Goal: Task Accomplishment & Management: Use online tool/utility

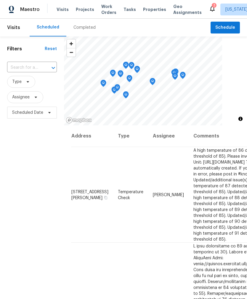
click at [150, 9] on span "Properties" at bounding box center [154, 10] width 23 height 6
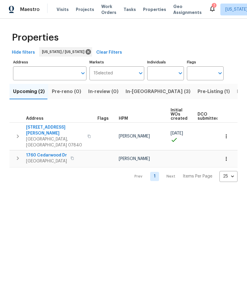
click at [197, 90] on span "Pre-Listing (1)" at bounding box center [213, 91] width 32 height 8
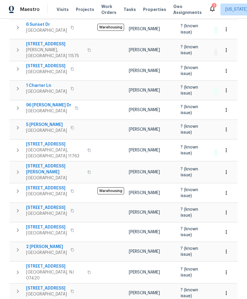
scroll to position [107, 0]
click at [224, 131] on button "button" at bounding box center [226, 129] width 13 height 13
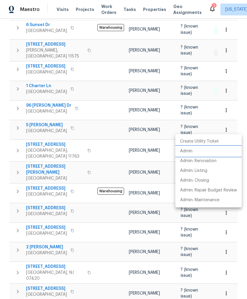
click at [217, 153] on li "Admin" at bounding box center [208, 151] width 66 height 10
click at [147, 8] on div at bounding box center [123, 149] width 247 height 299
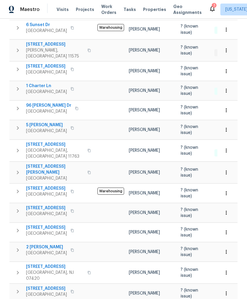
click at [147, 12] on span "Properties" at bounding box center [154, 10] width 23 height 6
click at [152, 10] on span "Properties" at bounding box center [154, 10] width 23 height 6
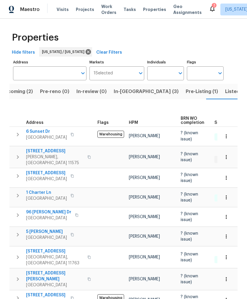
click at [225, 94] on span "Listed (13)" at bounding box center [237, 91] width 24 height 8
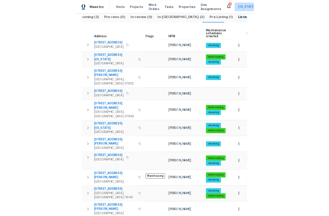
scroll to position [68, 0]
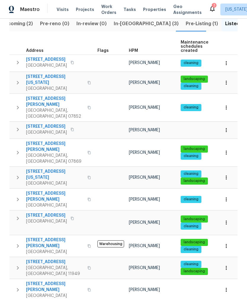
click at [226, 265] on icon "button" at bounding box center [226, 268] width 6 height 6
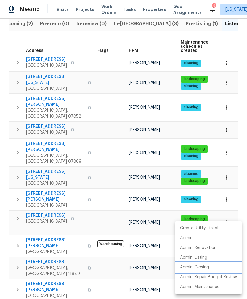
click at [209, 268] on p "Admin: Closing" at bounding box center [194, 267] width 29 height 6
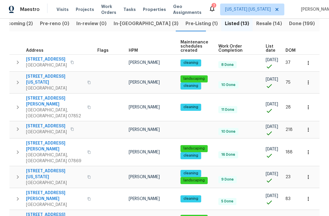
scroll to position [0, 0]
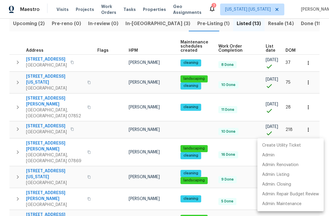
click at [166, 26] on div at bounding box center [164, 108] width 329 height 216
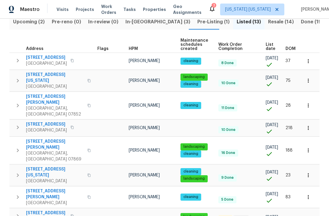
click at [136, 24] on span "In-[GEOGRAPHIC_DATA] (3)" at bounding box center [157, 22] width 65 height 8
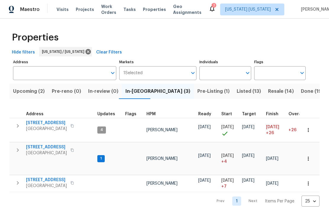
click at [34, 124] on span "[STREET_ADDRESS]" at bounding box center [46, 123] width 41 height 6
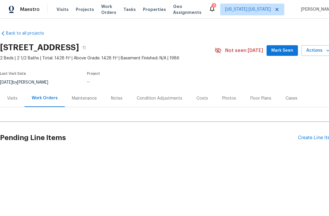
click at [289, 54] on span "Mark Seen" at bounding box center [282, 50] width 22 height 7
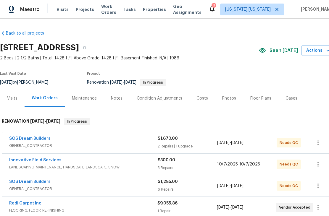
click at [21, 162] on link "Innovative Field Services" at bounding box center [35, 160] width 52 height 4
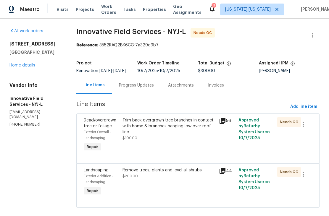
click at [190, 141] on div "Trim back overgrown tree branches in contact with home & branches hanging low o…" at bounding box center [169, 129] width 93 height 24
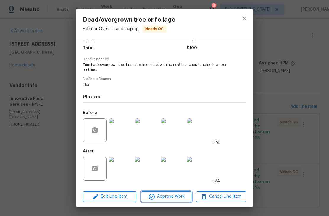
click at [175, 196] on span "Approve Work" at bounding box center [166, 196] width 46 height 7
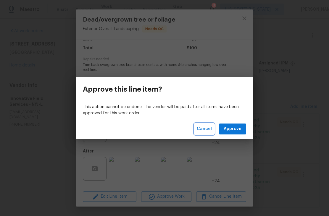
click at [208, 127] on span "Cancel" at bounding box center [204, 128] width 15 height 7
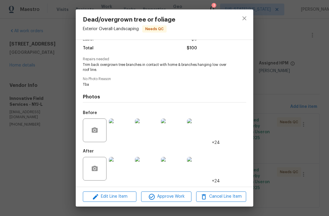
click at [178, 175] on img at bounding box center [173, 169] width 24 height 24
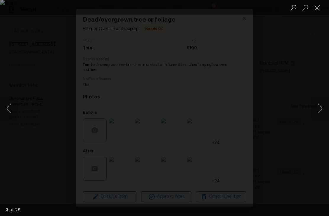
click at [321, 4] on button "Close lightbox" at bounding box center [317, 7] width 12 height 10
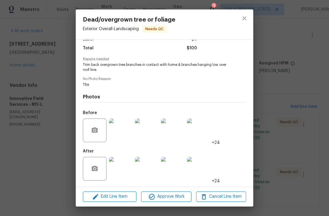
click at [146, 166] on img at bounding box center [147, 169] width 24 height 24
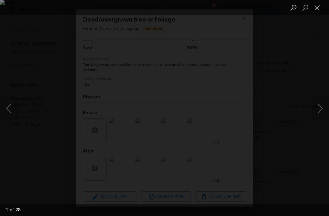
click at [316, 10] on button "Close lightbox" at bounding box center [317, 7] width 12 height 10
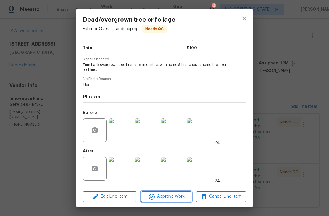
click at [182, 197] on span "Approve Work" at bounding box center [166, 196] width 46 height 7
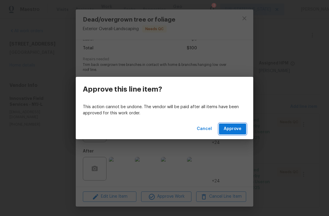
click at [232, 132] on span "Approve" at bounding box center [233, 128] width 18 height 7
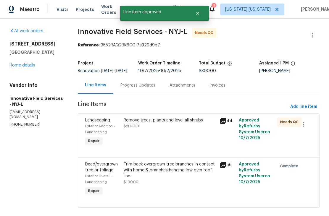
click at [198, 135] on div "Remove trees, plants and level all shrubs $200.00" at bounding box center [170, 132] width 96 height 33
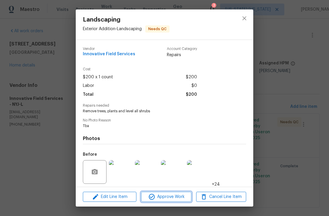
click at [176, 201] on button "Approve Work" at bounding box center [166, 197] width 50 height 10
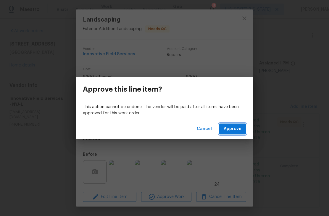
click at [237, 129] on span "Approve" at bounding box center [233, 128] width 18 height 7
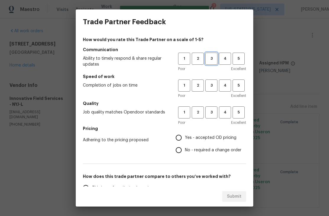
click at [215, 58] on span "3" at bounding box center [211, 58] width 11 height 7
click at [215, 91] on button "3" at bounding box center [211, 86] width 12 height 12
click at [214, 110] on span "3" at bounding box center [211, 112] width 11 height 7
click at [216, 140] on span "Yes - accepted OD pricing" at bounding box center [210, 138] width 51 height 6
click at [185, 140] on input "Yes - accepted OD pricing" at bounding box center [179, 138] width 12 height 12
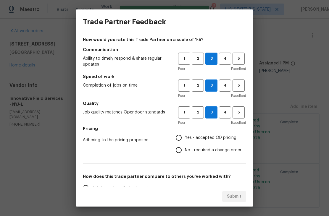
radio input "true"
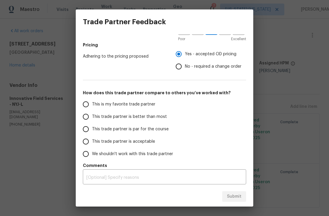
scroll to position [83, 0]
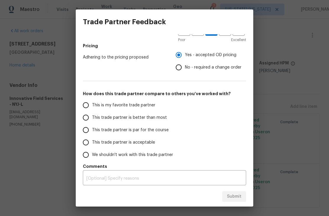
click at [165, 117] on label "This trade partner is better than most" at bounding box center [127, 118] width 94 height 12
click at [92, 117] on input "This trade partner is better than most" at bounding box center [86, 118] width 12 height 12
click at [237, 199] on span "Submit" at bounding box center [234, 196] width 15 height 7
radio input "true"
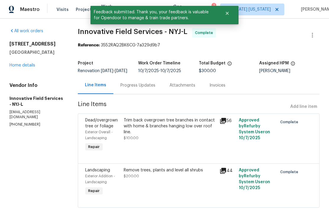
click at [17, 67] on link "Home details" at bounding box center [22, 65] width 26 height 4
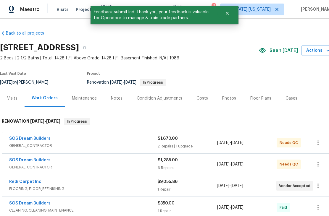
click at [23, 160] on link "SOS Dream Builders" at bounding box center [29, 160] width 41 height 4
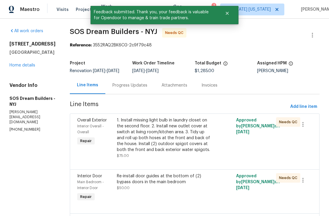
click at [194, 145] on div "1. Install missing light bulb in laundry closet on the second floor. 2. Install…" at bounding box center [165, 135] width 96 height 36
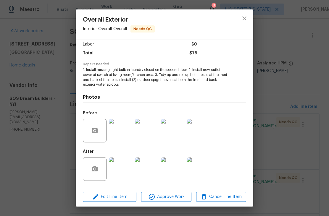
scroll to position [42, 0]
click at [183, 194] on span "Approve Work" at bounding box center [166, 197] width 46 height 7
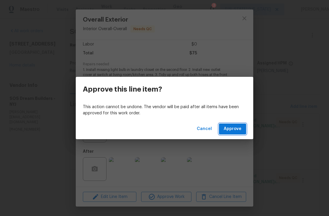
click at [237, 133] on span "Approve" at bounding box center [233, 128] width 18 height 7
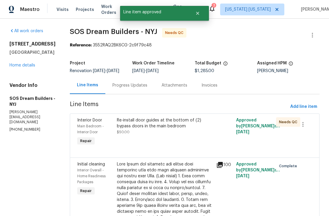
click at [196, 141] on div "Re-install door guides at the bottom of (2) bypass doors in the main bedroom $5…" at bounding box center [164, 132] width 99 height 33
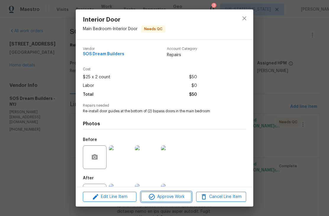
click at [185, 199] on span "Approve Work" at bounding box center [166, 197] width 46 height 7
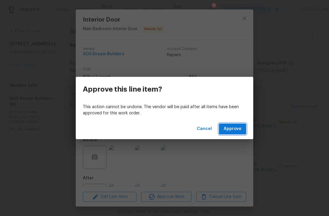
click at [228, 133] on span "Approve" at bounding box center [233, 128] width 18 height 7
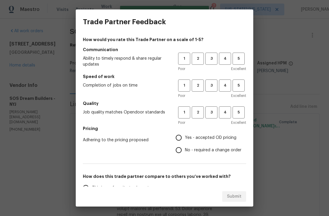
click at [284, 117] on div "Trade Partner Feedback How would you rate this Trade Partner on a scale of 1-5?…" at bounding box center [164, 108] width 329 height 216
click at [207, 61] on span "3" at bounding box center [211, 58] width 11 height 7
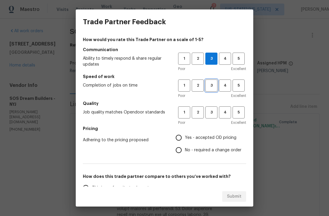
click at [207, 86] on span "3" at bounding box center [211, 85] width 11 height 7
click at [209, 110] on span "3" at bounding box center [211, 112] width 11 height 7
click at [220, 135] on span "Yes - accepted OD pricing" at bounding box center [210, 138] width 51 height 6
click at [185, 135] on input "Yes - accepted OD pricing" at bounding box center [179, 138] width 12 height 12
radio input "true"
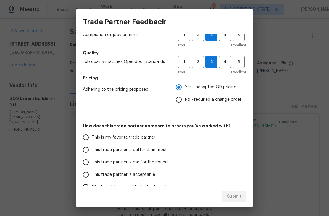
scroll to position [51, 0]
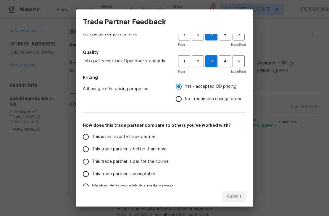
click at [160, 152] on span "This trade partner is better than most" at bounding box center [129, 149] width 75 height 6
click at [92, 152] on input "This trade partner is better than most" at bounding box center [86, 149] width 12 height 12
click at [237, 194] on span "Submit" at bounding box center [234, 196] width 15 height 7
radio input "true"
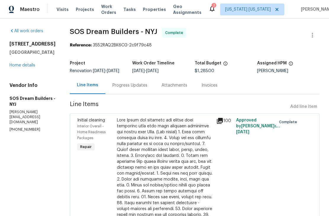
scroll to position [0, 0]
click at [16, 61] on div "77 Avebury Pl Somerset, NJ 08873 Home details" at bounding box center [32, 54] width 46 height 27
click at [17, 66] on link "Home details" at bounding box center [22, 65] width 26 height 4
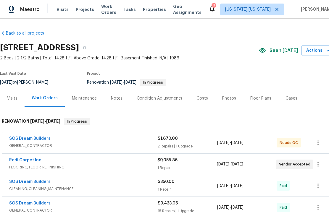
click at [23, 140] on link "SOS Dream Builders" at bounding box center [29, 139] width 41 height 4
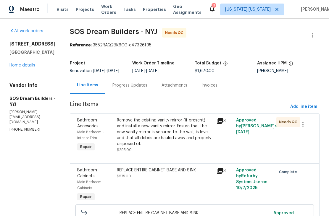
click at [198, 143] on div "Remove the existing vanity mirror (if present) and install a new vanity mirror.…" at bounding box center [165, 132] width 96 height 30
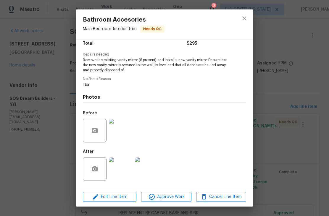
scroll to position [52, 0]
click at [156, 169] on img at bounding box center [147, 169] width 24 height 24
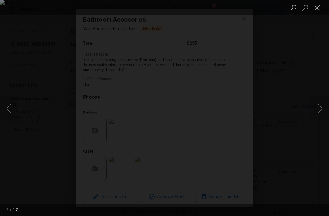
click at [318, 6] on button "Close lightbox" at bounding box center [317, 7] width 12 height 10
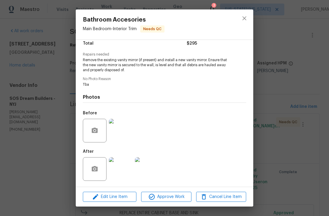
click at [124, 136] on img at bounding box center [121, 131] width 24 height 24
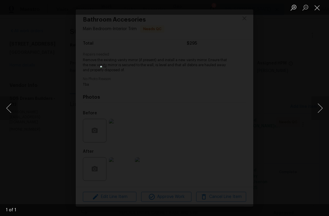
click at [316, 11] on button "Close lightbox" at bounding box center [317, 7] width 12 height 10
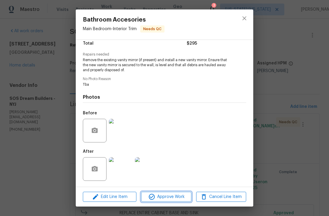
click at [184, 199] on span "Approve Work" at bounding box center [166, 197] width 46 height 7
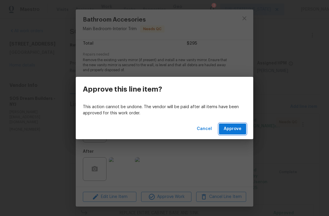
click at [236, 133] on button "Approve" at bounding box center [232, 129] width 27 height 11
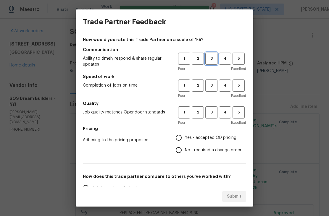
click at [213, 60] on span "3" at bounding box center [211, 58] width 11 height 7
click at [216, 110] on span "3" at bounding box center [211, 112] width 11 height 7
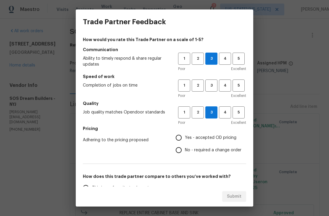
click at [207, 137] on span "Yes - accepted OD pricing" at bounding box center [210, 138] width 51 height 6
click at [185, 137] on input "Yes - accepted OD pricing" at bounding box center [179, 138] width 12 height 12
radio input "true"
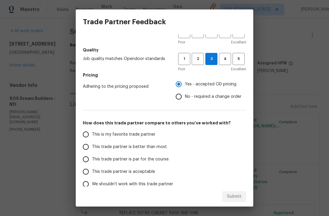
scroll to position [54, 0]
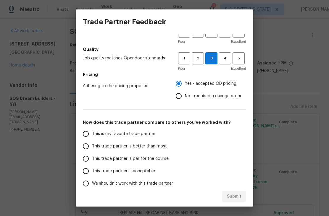
click at [157, 147] on span "This trade partner is better than most" at bounding box center [129, 147] width 75 height 6
click at [92, 147] on input "This trade partner is better than most" at bounding box center [86, 146] width 12 height 12
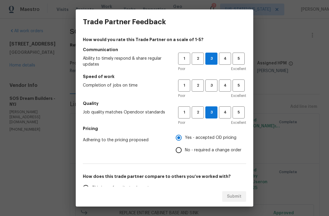
scroll to position [0, 0]
click at [213, 85] on span "3" at bounding box center [211, 85] width 11 height 7
radio input "true"
click at [243, 194] on button "Submit" at bounding box center [234, 196] width 24 height 11
radio input "false"
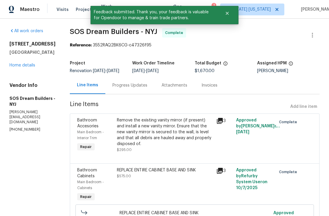
click at [13, 66] on link "Home details" at bounding box center [22, 65] width 26 height 4
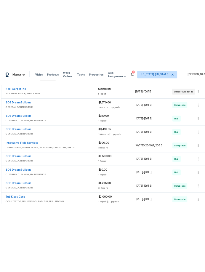
scroll to position [107, 0]
